Goal: Check status: Check status

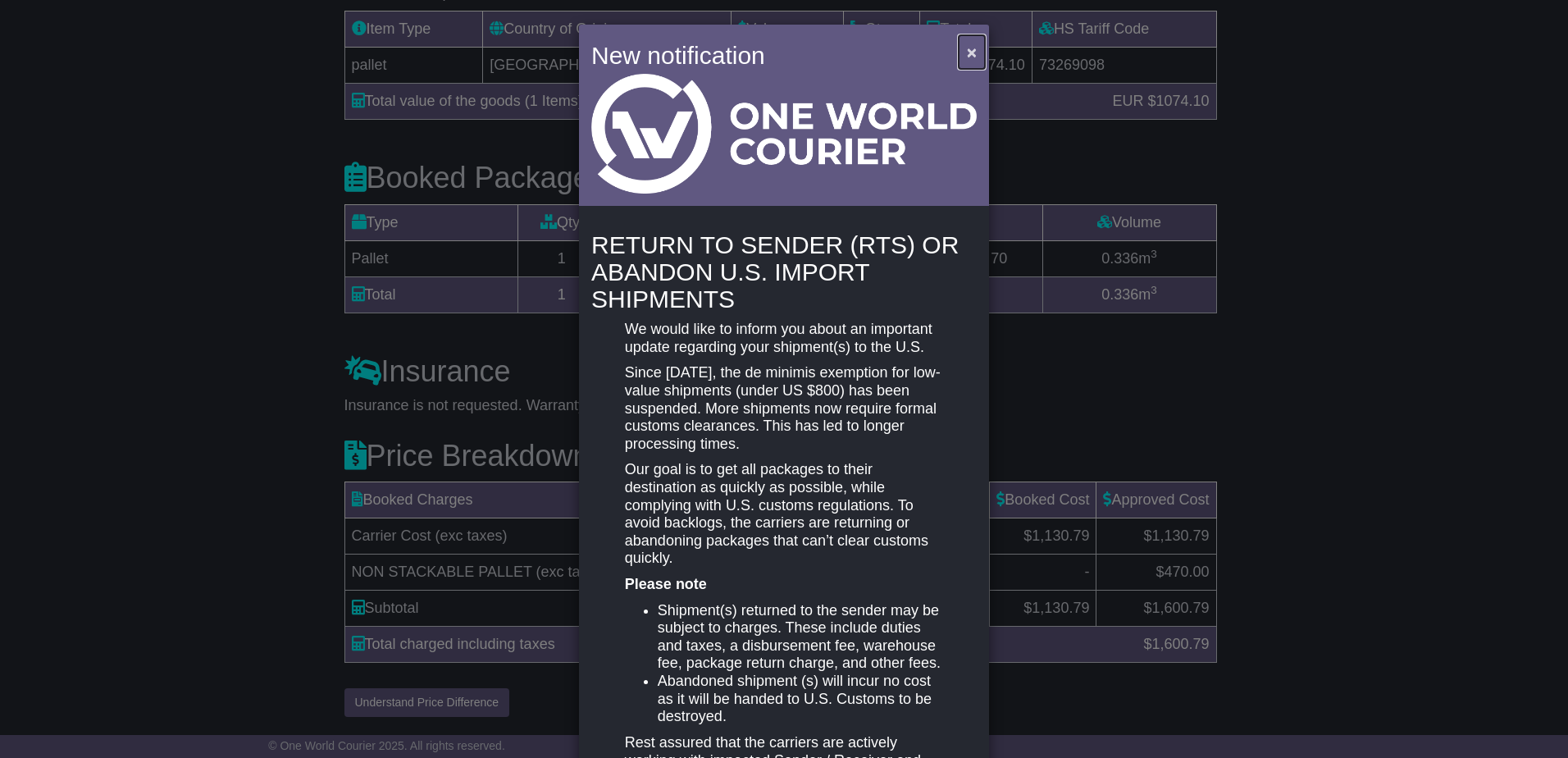
click at [962, 57] on button "×" at bounding box center [972, 52] width 26 height 33
click at [974, 52] on button "×" at bounding box center [972, 52] width 26 height 33
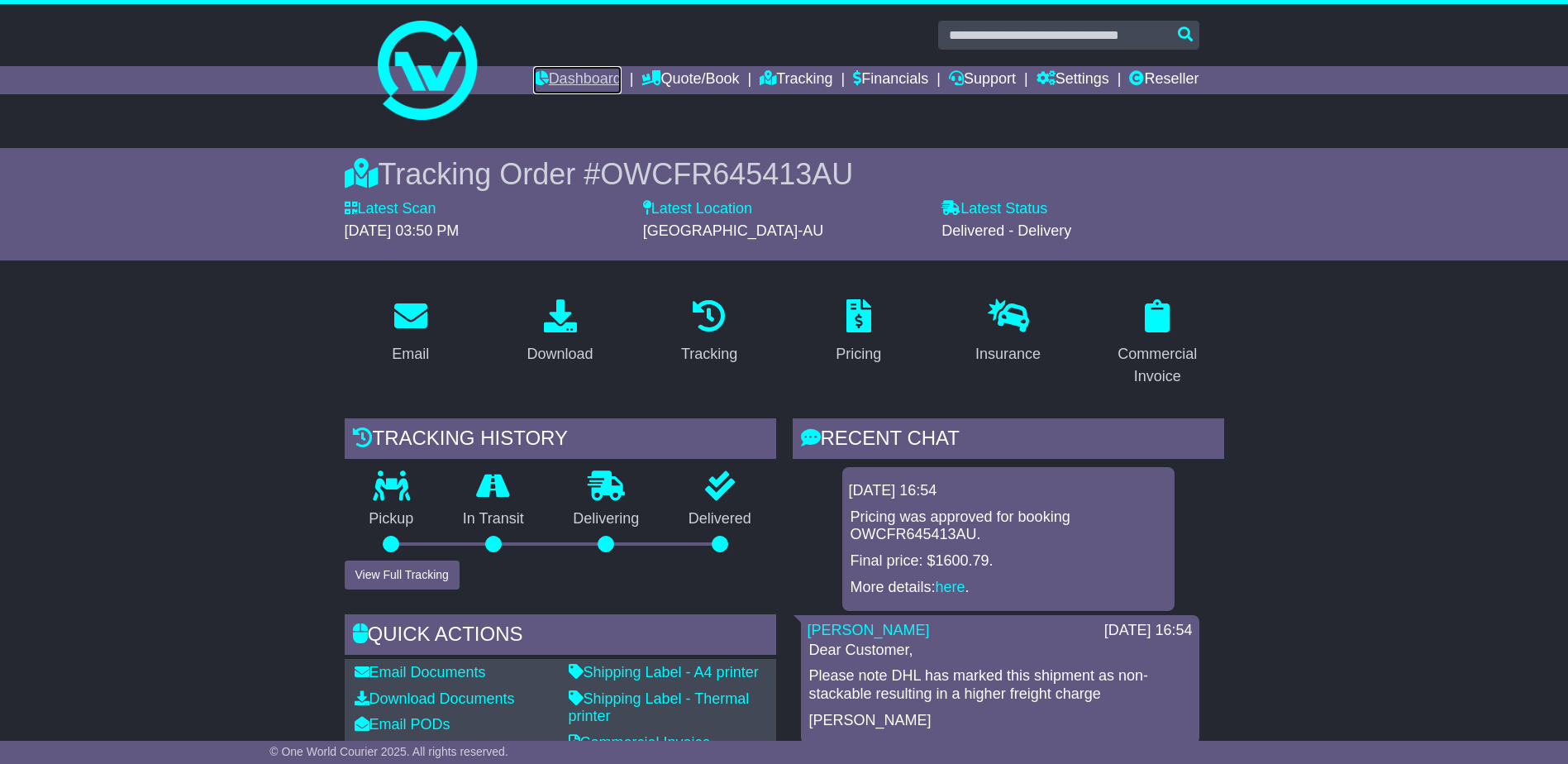
click at [572, 71] on link "Dashboard" at bounding box center [577, 80] width 89 height 28
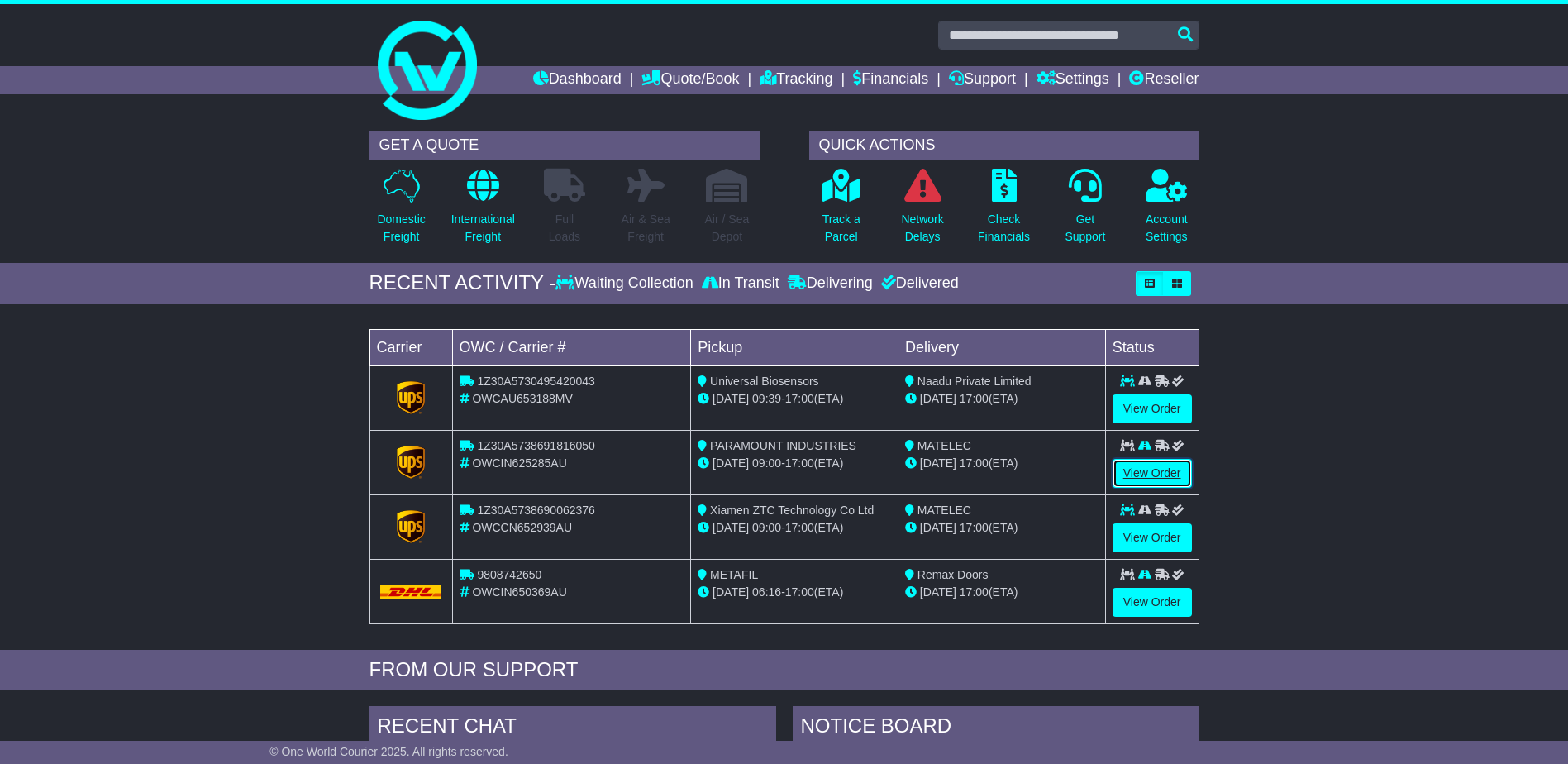
click at [1129, 481] on link "View Order" at bounding box center [1151, 473] width 79 height 29
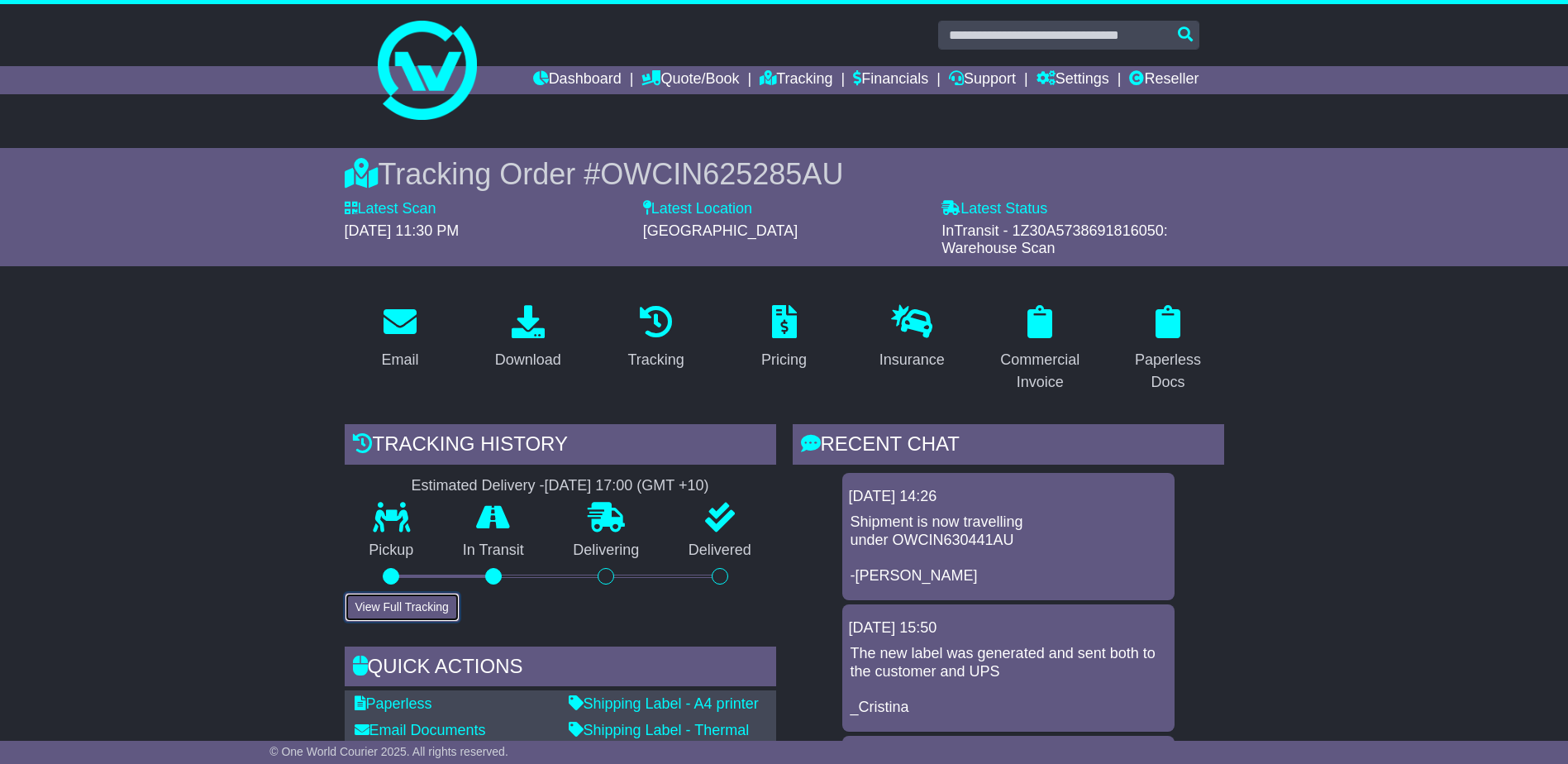
click at [405, 618] on button "View Full Tracking" at bounding box center [402, 607] width 115 height 29
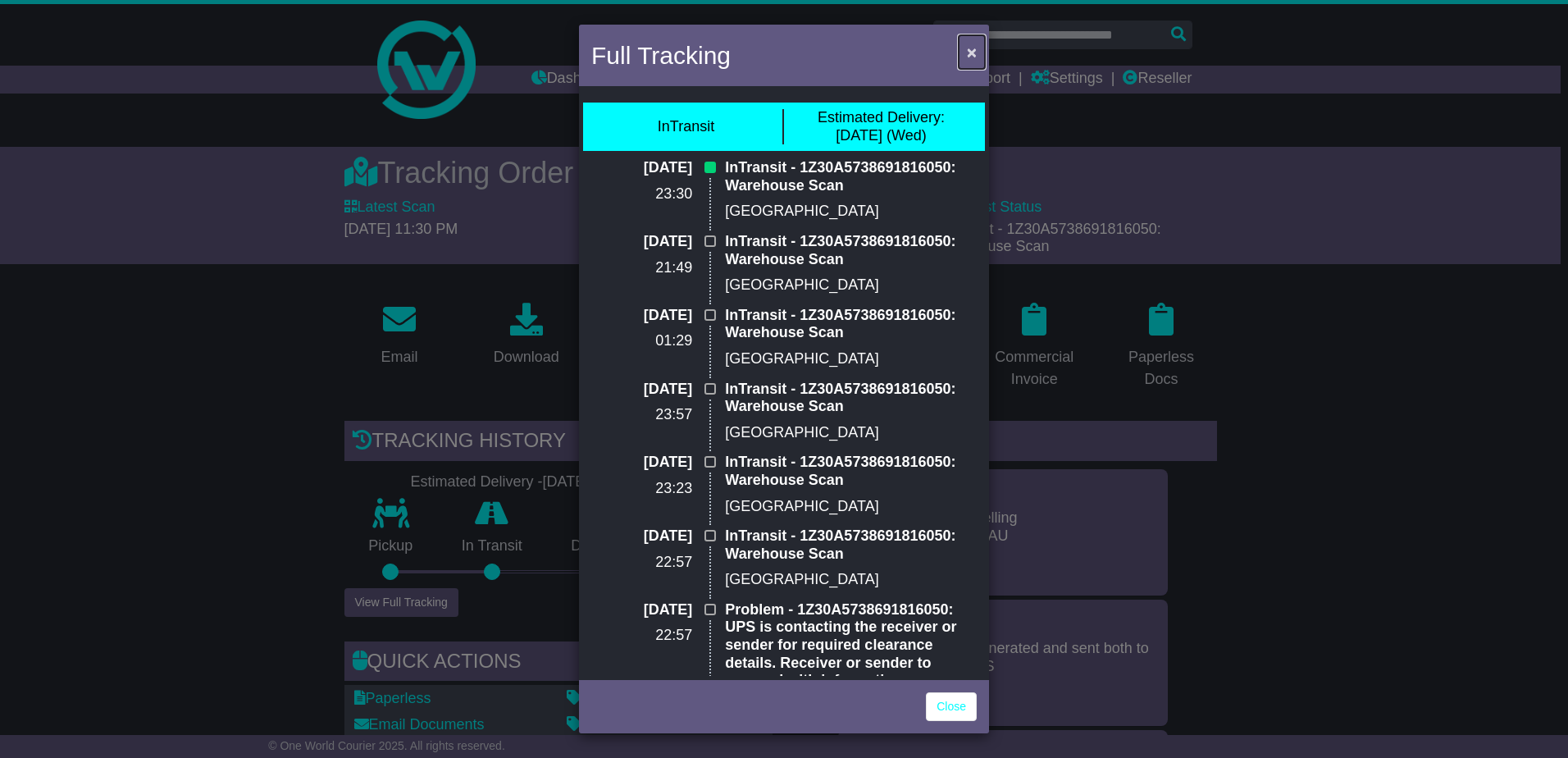
click at [971, 46] on span "×" at bounding box center [972, 52] width 10 height 19
